Goal: Task Accomplishment & Management: Use online tool/utility

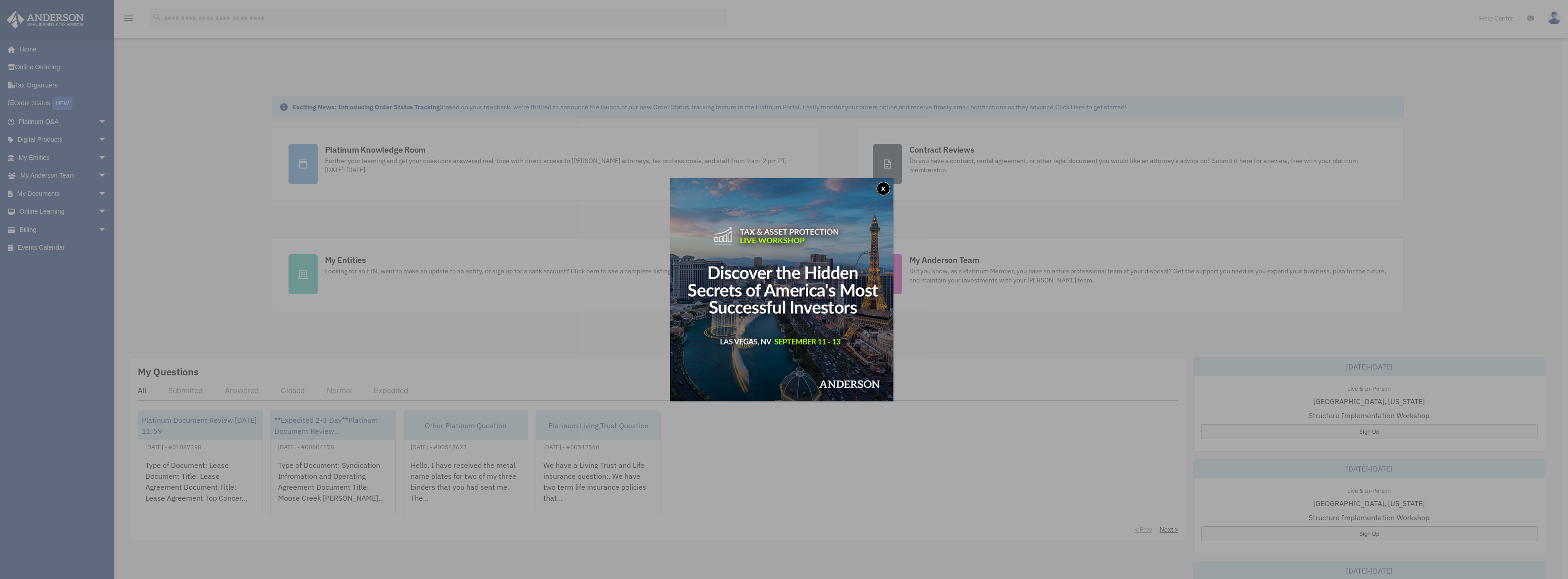
click at [883, 185] on button "x" at bounding box center [883, 189] width 13 height 13
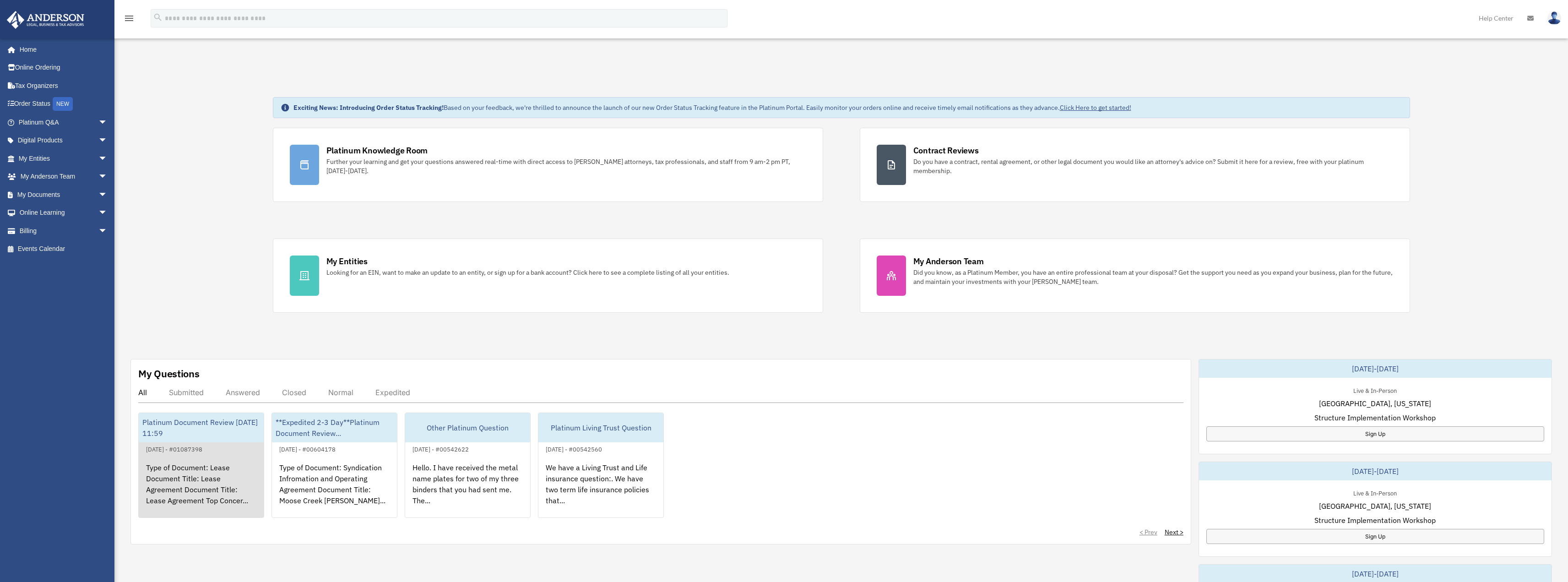
click at [216, 422] on div "Platinum Document Review 08/24/2025 11:59" at bounding box center [201, 427] width 125 height 29
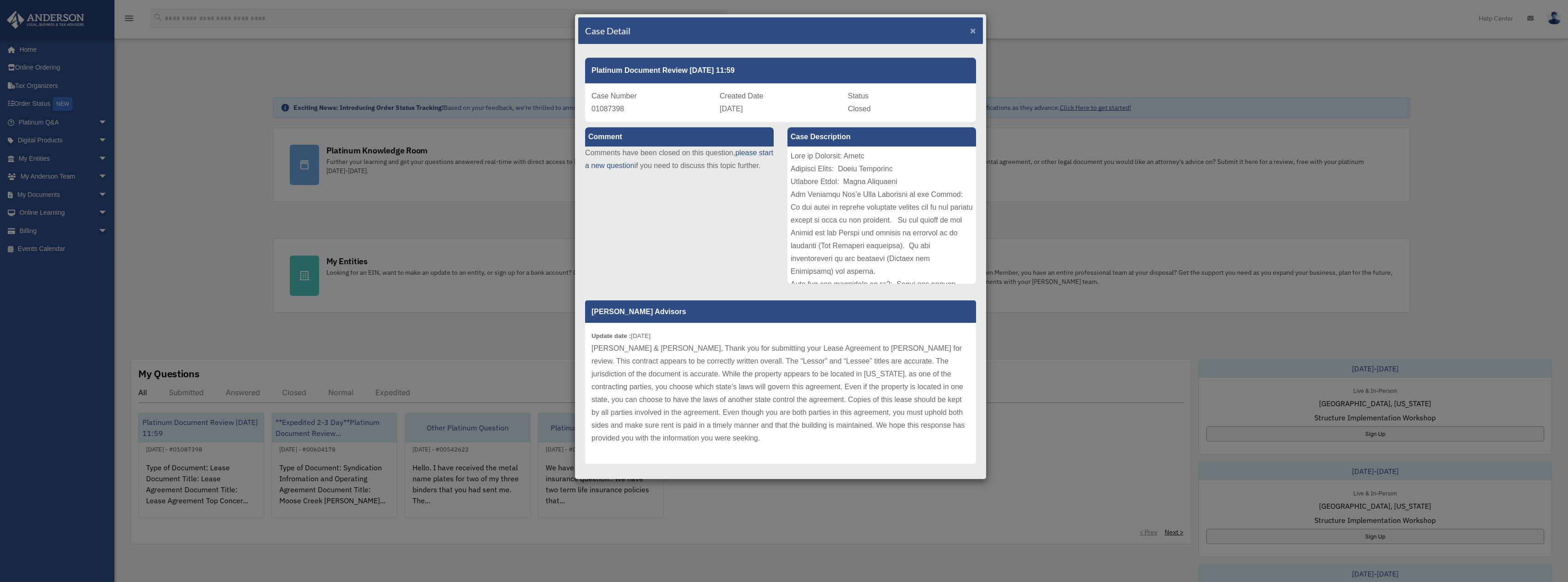
click at [970, 34] on span "×" at bounding box center [973, 30] width 6 height 10
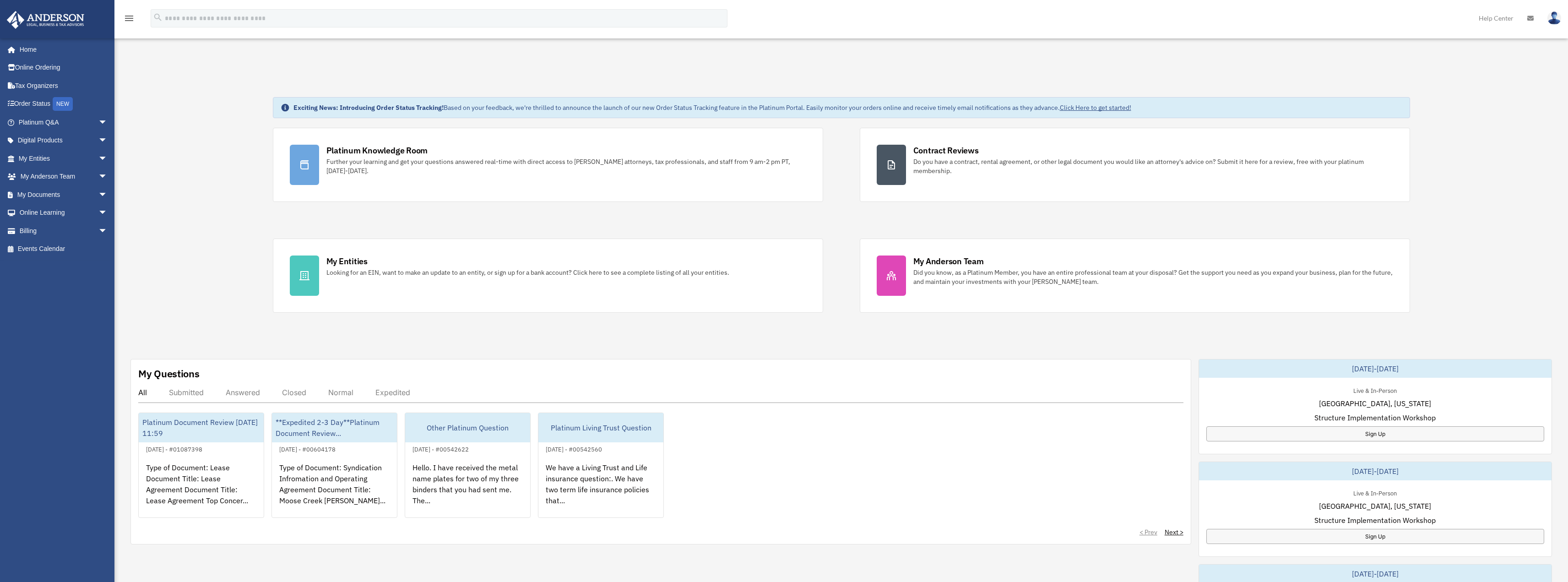
click at [199, 403] on div "All Submitted Answered Closed Normal Expedited Platinum Document Review 08/24/2…" at bounding box center [661, 462] width 1045 height 149
click at [194, 391] on div "Submitted" at bounding box center [186, 392] width 35 height 9
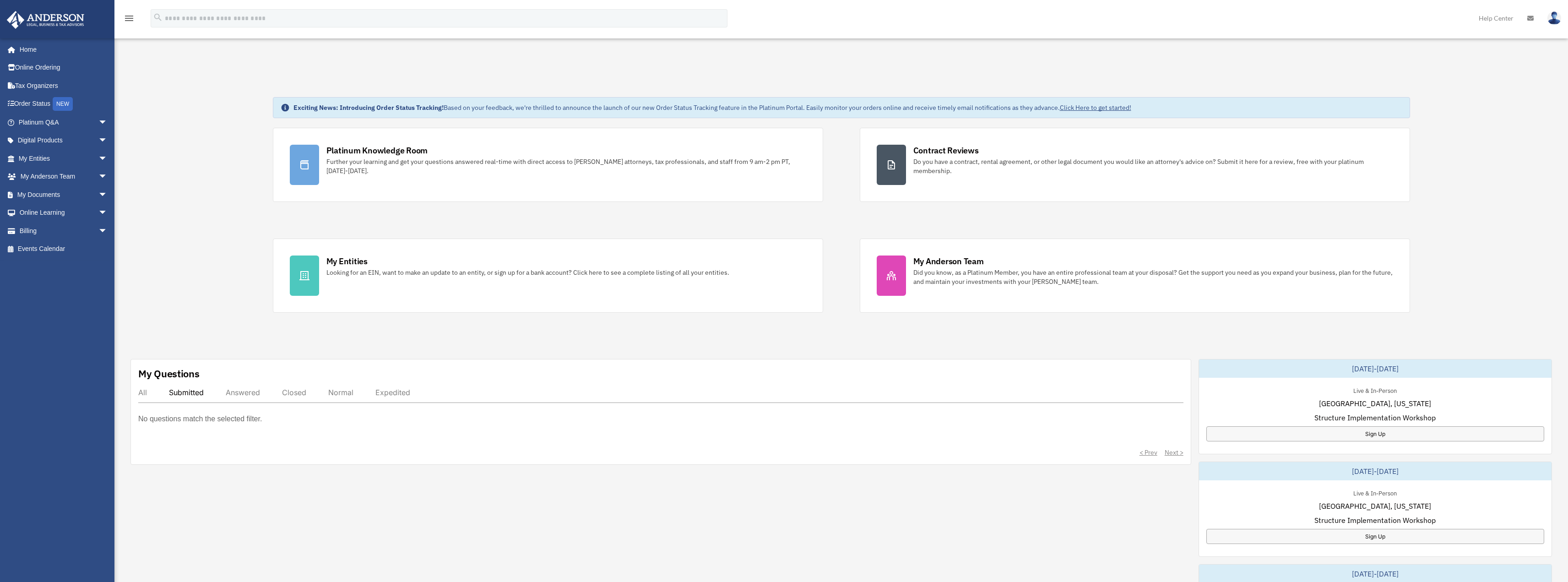
click at [144, 392] on div "All" at bounding box center [142, 392] width 9 height 9
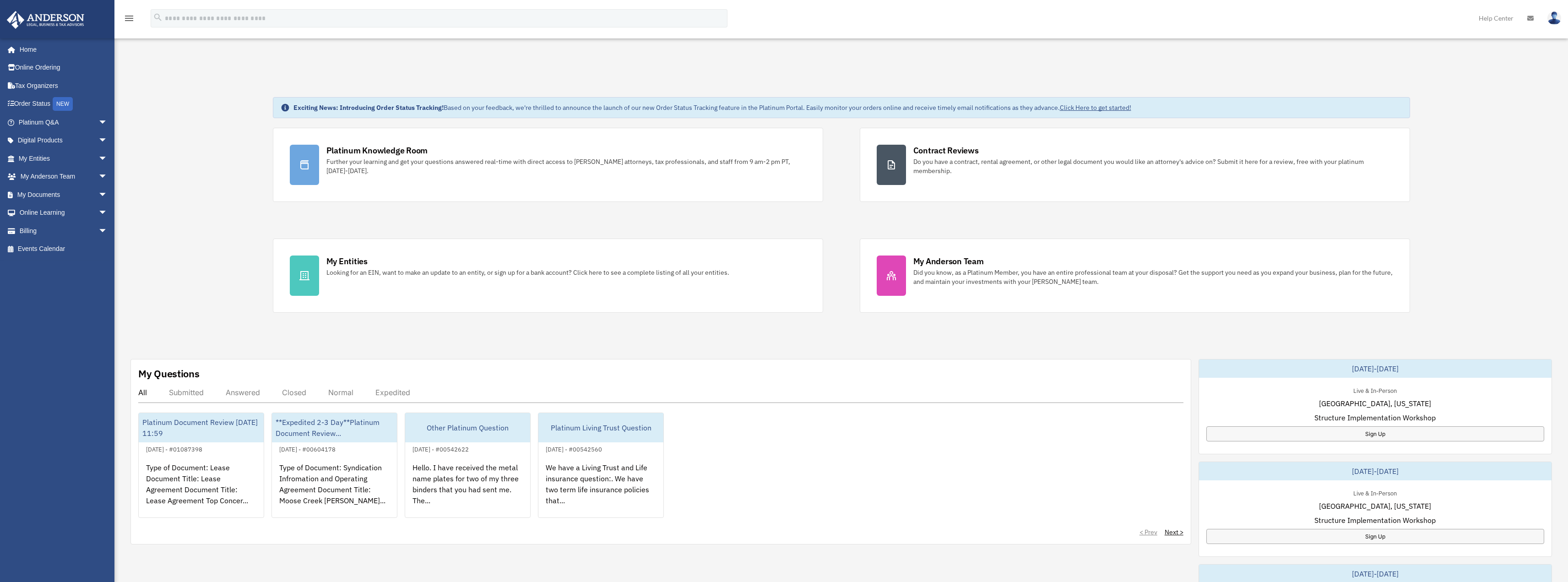
click at [295, 394] on div "Closed" at bounding box center [294, 392] width 24 height 9
click at [216, 420] on div "Platinum Document Review 08/24/2025 11:59" at bounding box center [201, 427] width 125 height 29
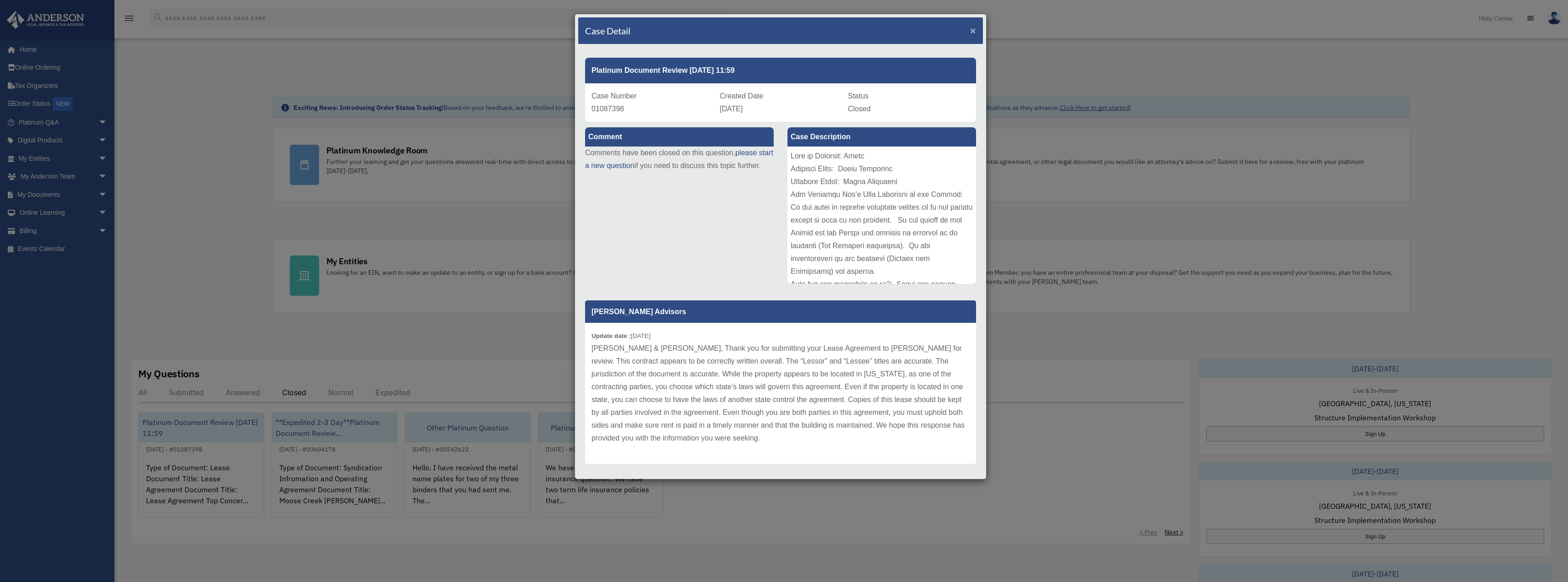
click at [970, 31] on span "×" at bounding box center [973, 30] width 6 height 10
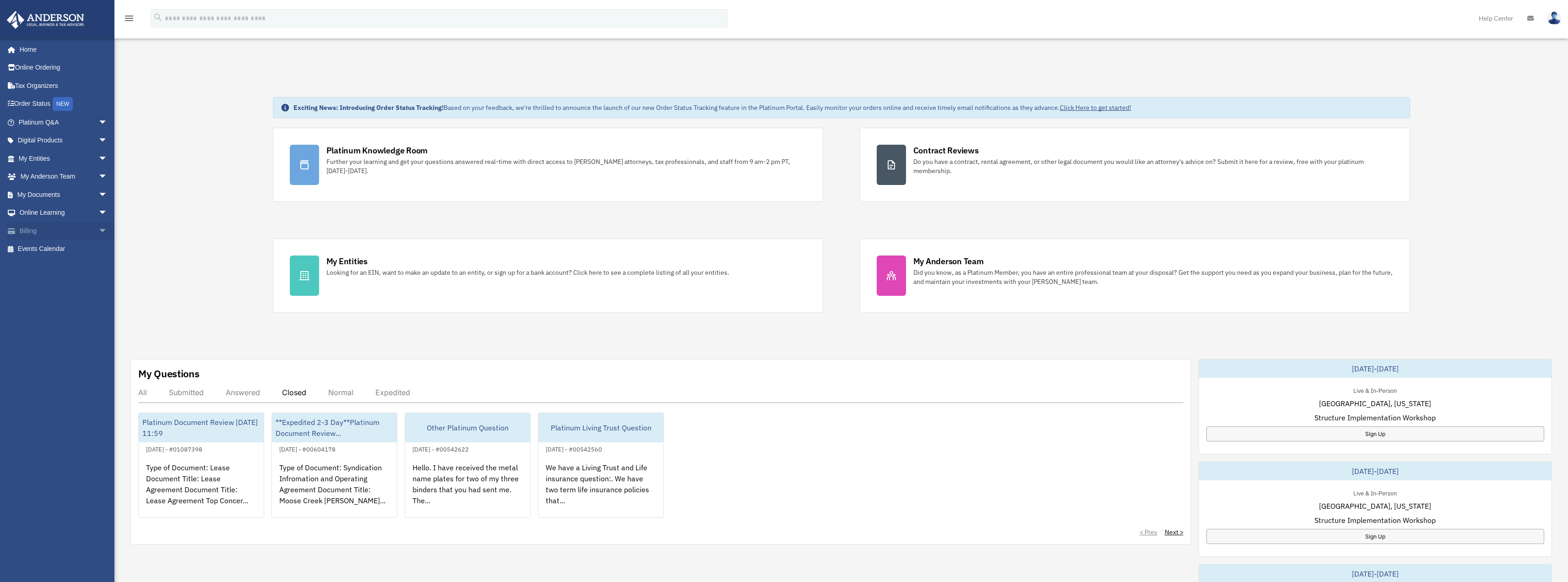
click at [99, 229] on span "arrow_drop_down" at bounding box center [108, 230] width 18 height 19
click at [98, 215] on span "arrow_drop_down" at bounding box center [108, 213] width 18 height 19
click at [98, 193] on span "arrow_drop_down" at bounding box center [108, 194] width 18 height 19
click at [45, 264] on link "Notarize" at bounding box center [67, 267] width 108 height 18
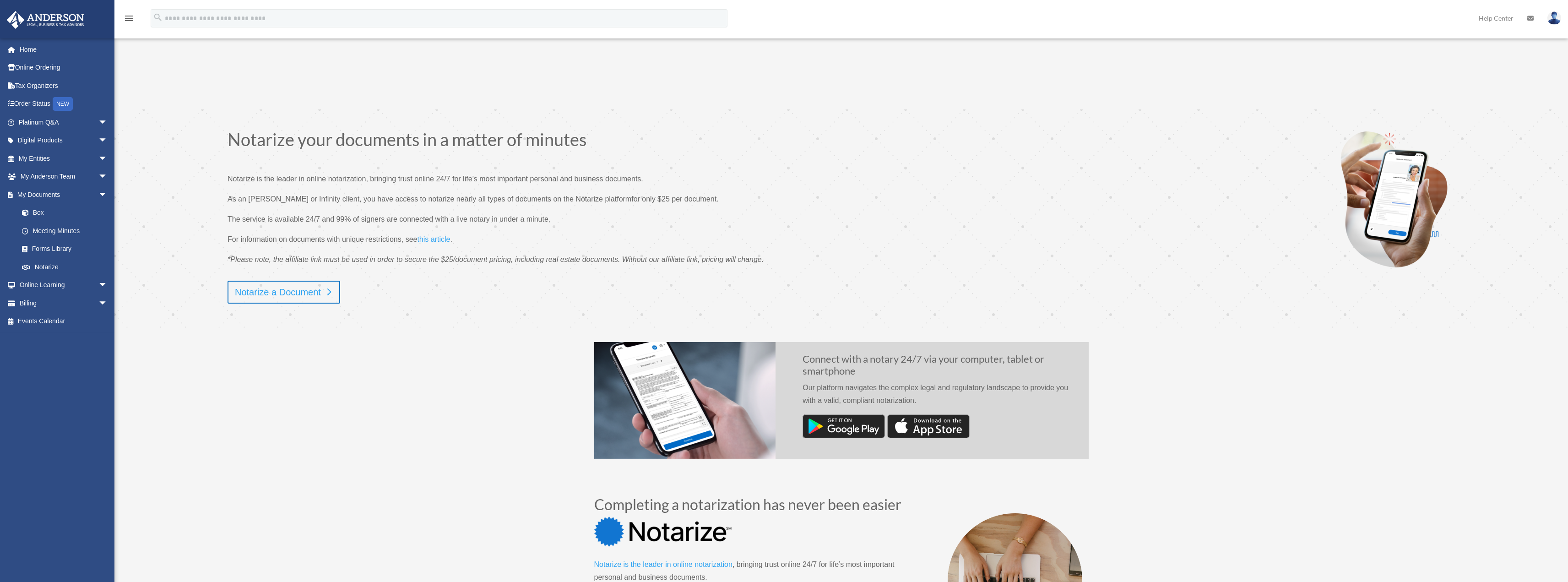
click at [272, 292] on link "Notarize a Document" at bounding box center [284, 292] width 112 height 23
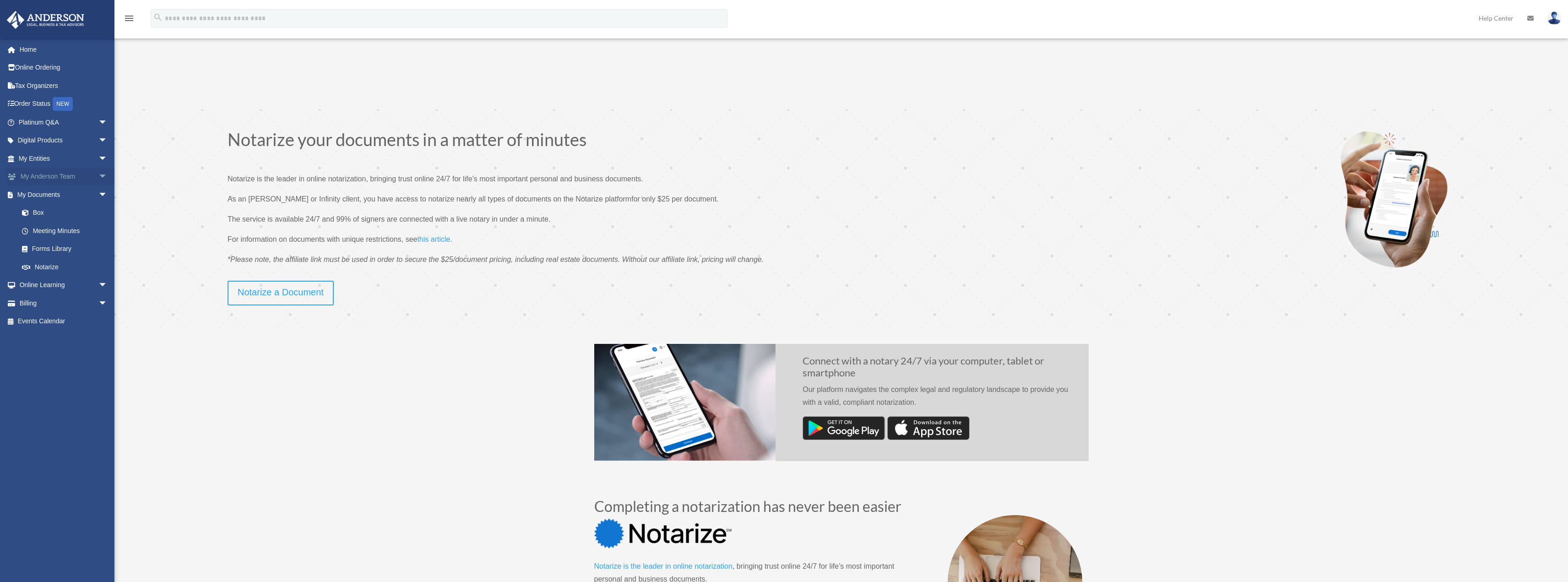
click at [98, 177] on span "arrow_drop_down" at bounding box center [108, 177] width 18 height 19
click at [98, 159] on span "arrow_drop_down" at bounding box center [108, 158] width 18 height 19
click at [64, 178] on link "Overview" at bounding box center [67, 177] width 108 height 18
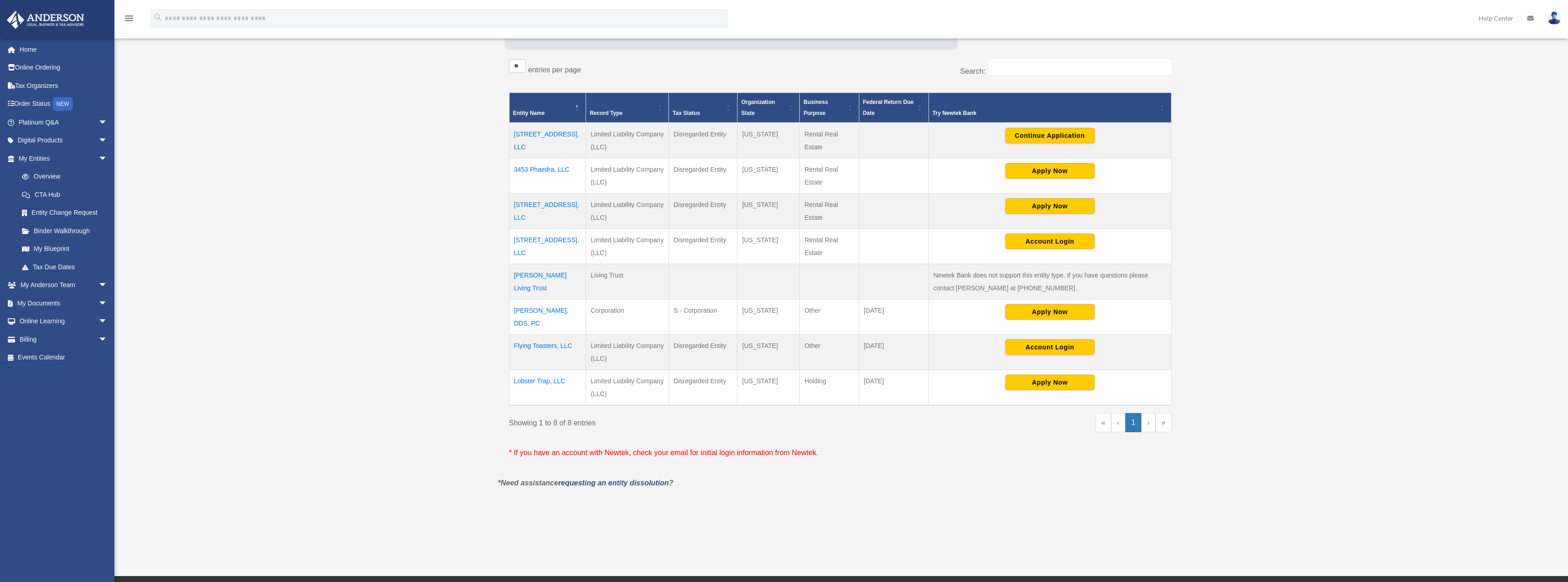
scroll to position [183, 0]
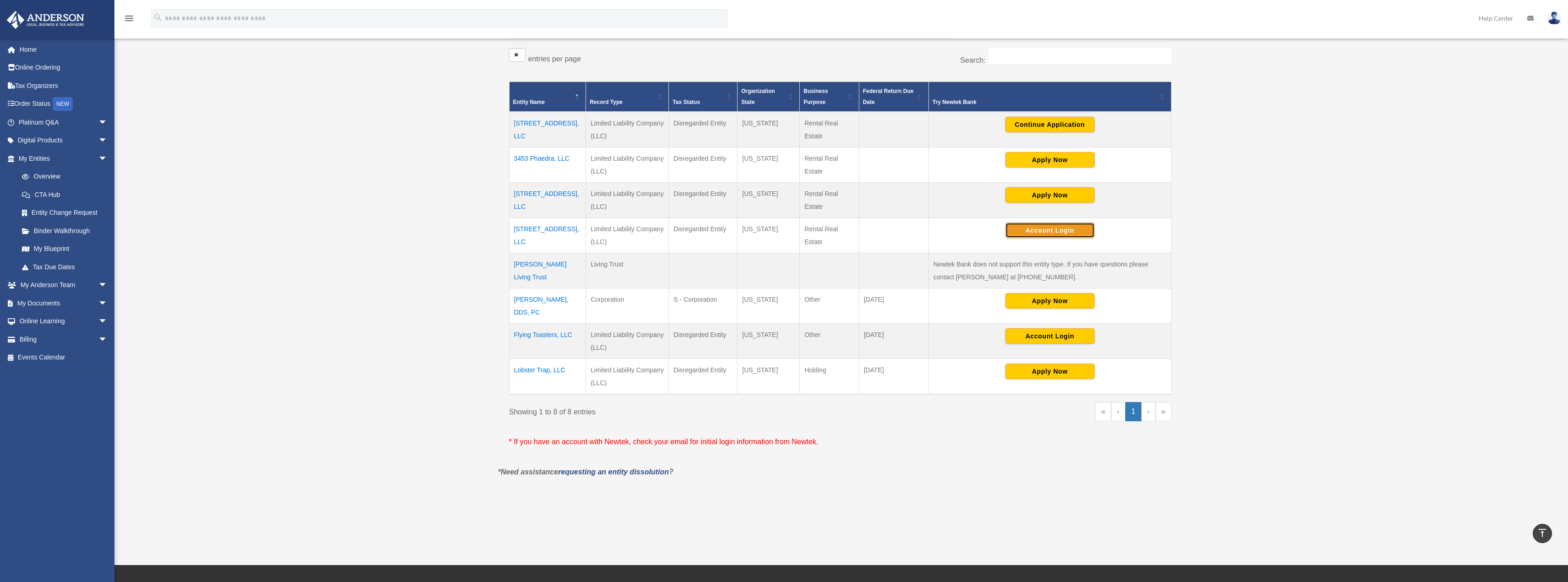
click at [1054, 230] on button "Account Login" at bounding box center [1050, 230] width 89 height 15
